Goal: Task Accomplishment & Management: Use online tool/utility

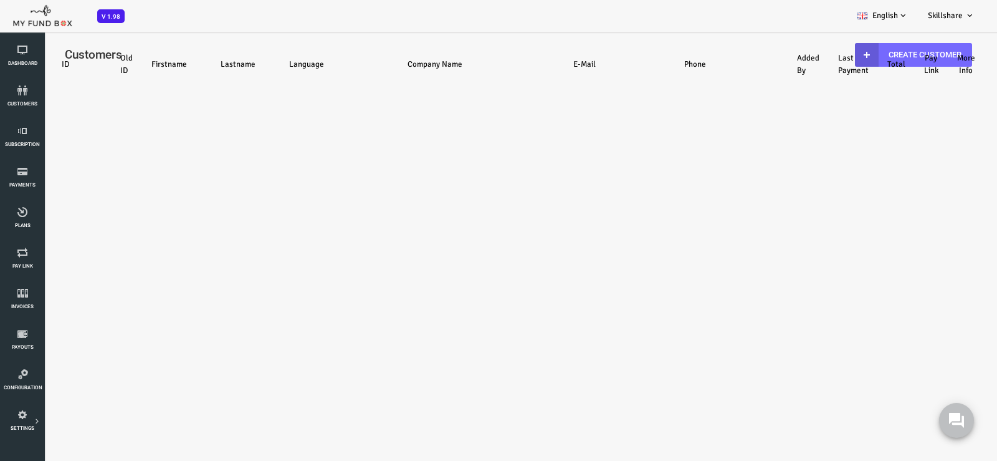
select select "100"
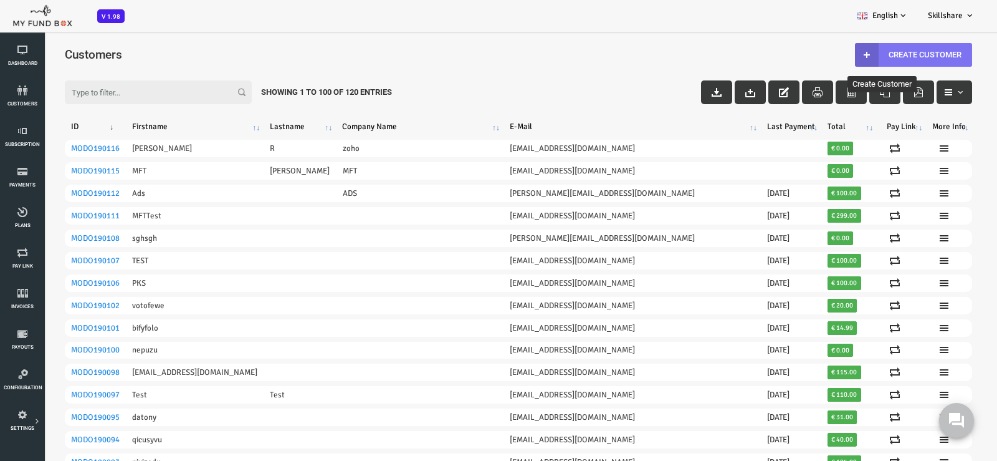
click at [862, 57] on link "Create Customer" at bounding box center [873, 55] width 117 height 24
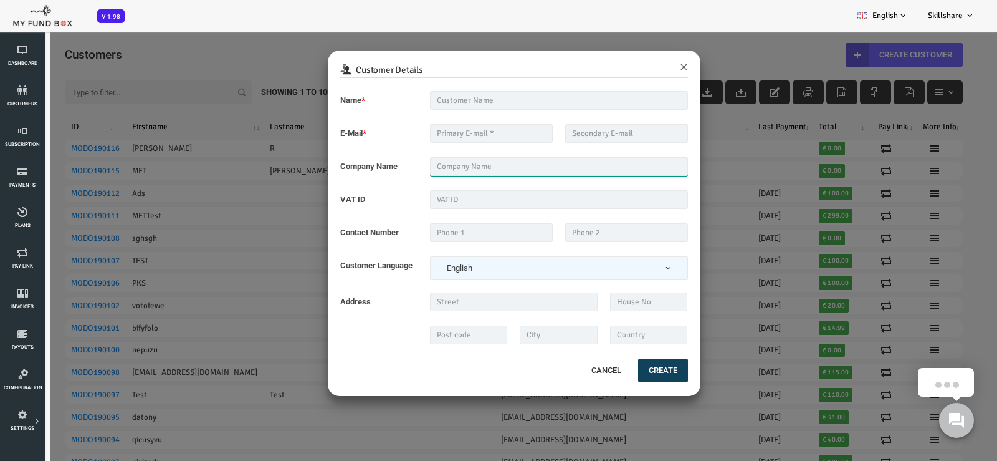
click at [446, 169] on input "text" at bounding box center [519, 166] width 258 height 19
click at [640, 63] on button "×" at bounding box center [644, 66] width 8 height 16
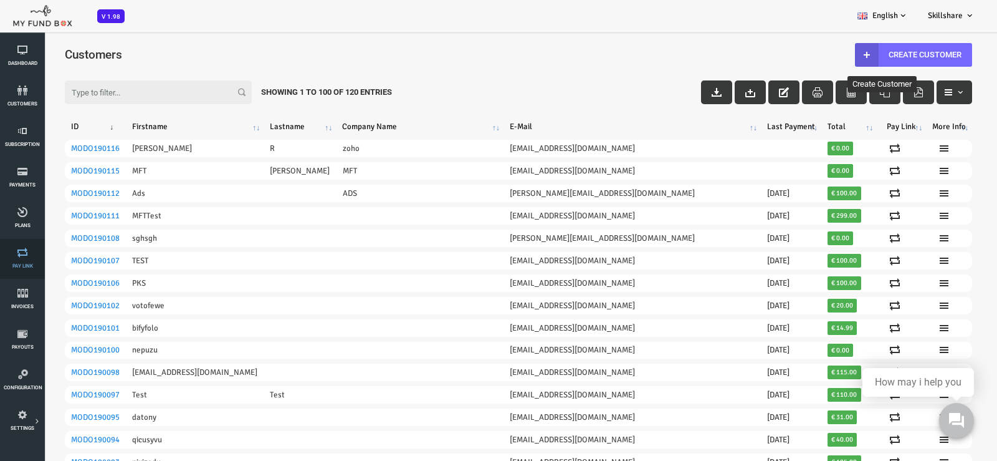
click at [29, 259] on link "Pay Link" at bounding box center [22, 259] width 37 height 40
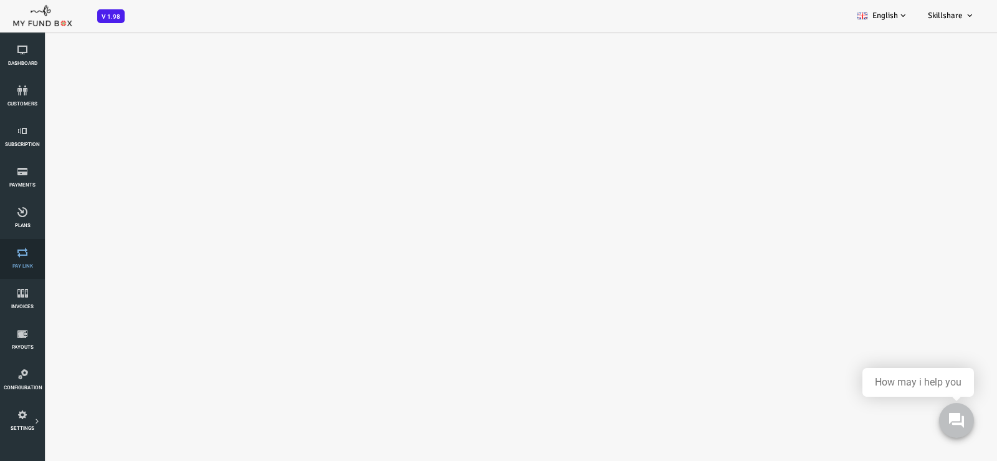
select select "100"
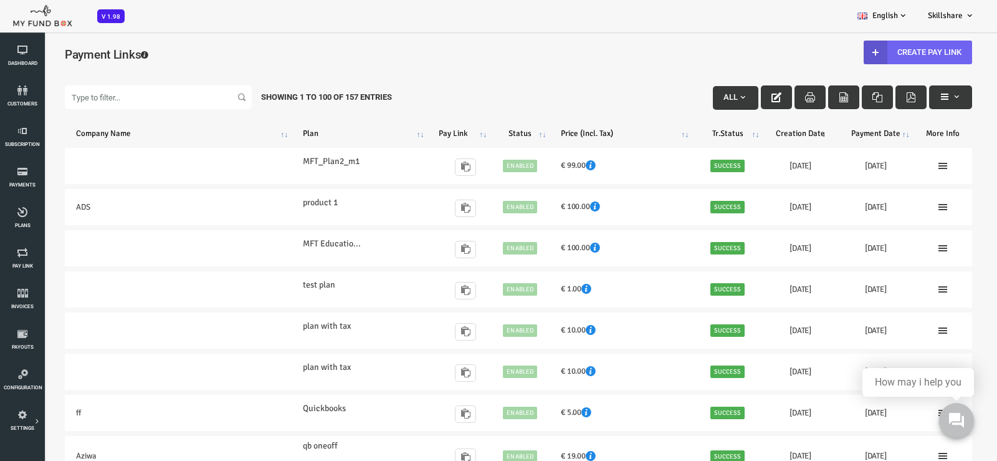
click at [864, 48] on link "Create Pay Link" at bounding box center [878, 53] width 108 height 24
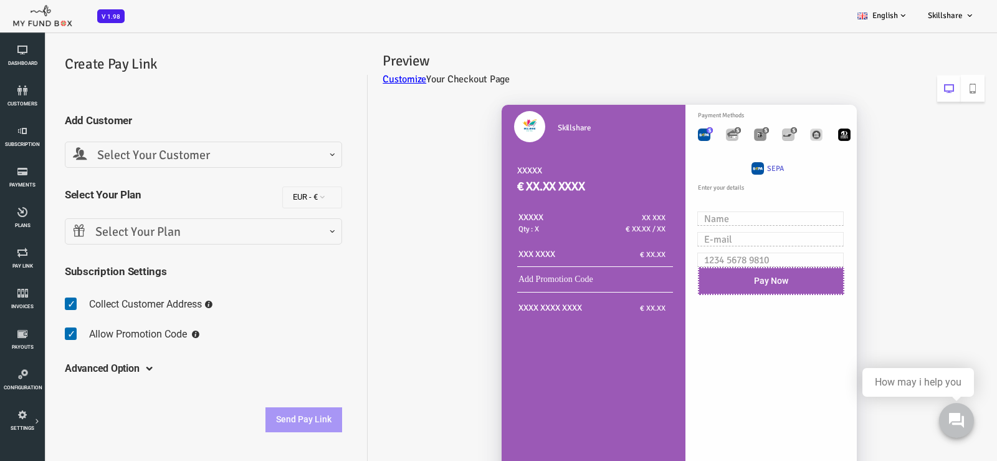
click at [242, 160] on span "Select Your Customer" at bounding box center [163, 155] width 261 height 19
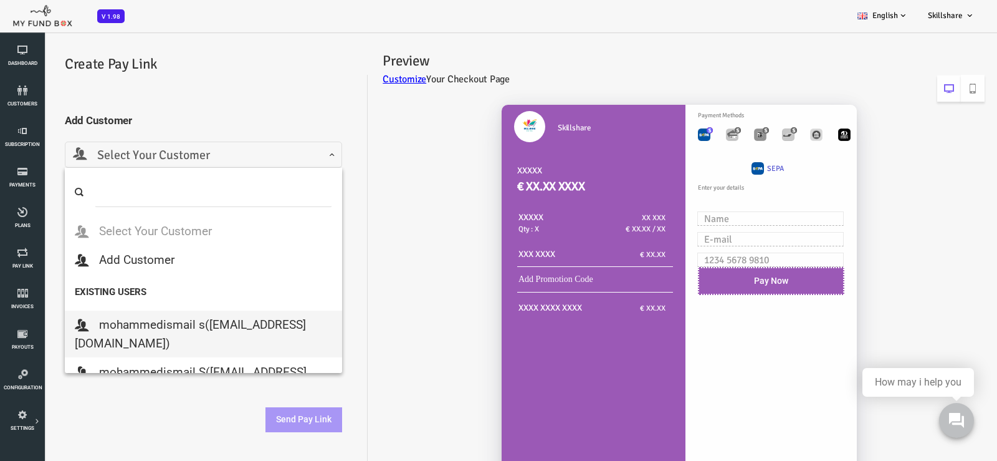
click at [380, 301] on div "Skillshare XXXXX € XX.XX XXXX XXXXX Qty : X XX XXX € XX.XX / XX XXX XXXX € XX.XX" at bounding box center [636, 312] width 617 height 440
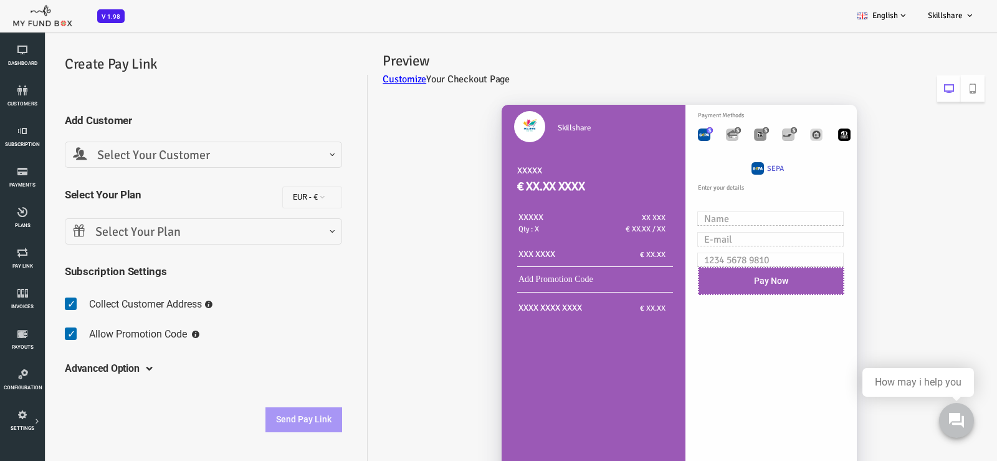
click at [206, 236] on span "Select Your Plan" at bounding box center [163, 232] width 261 height 19
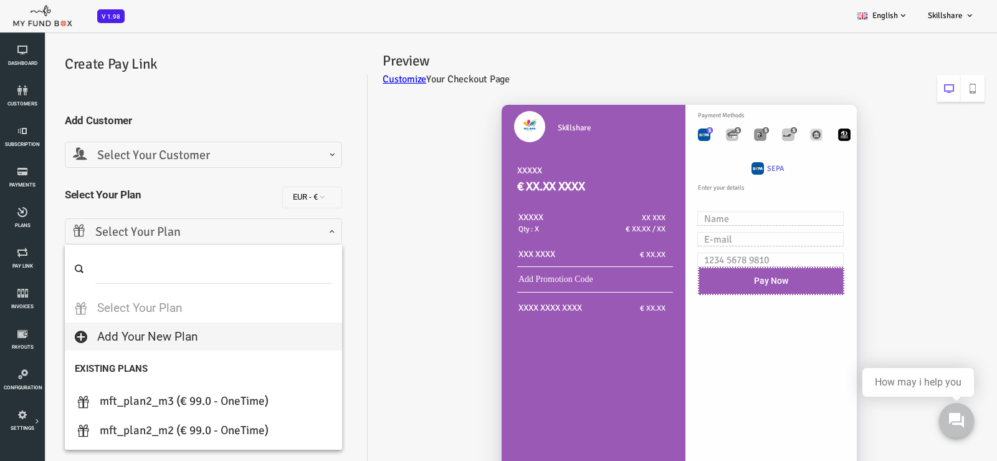
click at [409, 284] on div "Skillshare XXXXX € XX.XX XXXX XXXXX Qty : X XX XXX € XX.XX / XX XXX XXXX € XX.XX" at bounding box center [636, 312] width 617 height 440
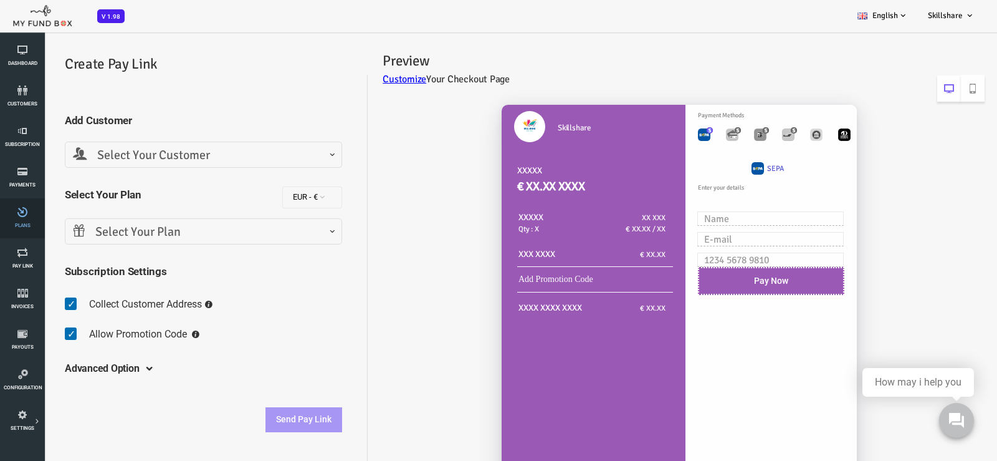
click at [16, 215] on icon at bounding box center [22, 212] width 37 height 10
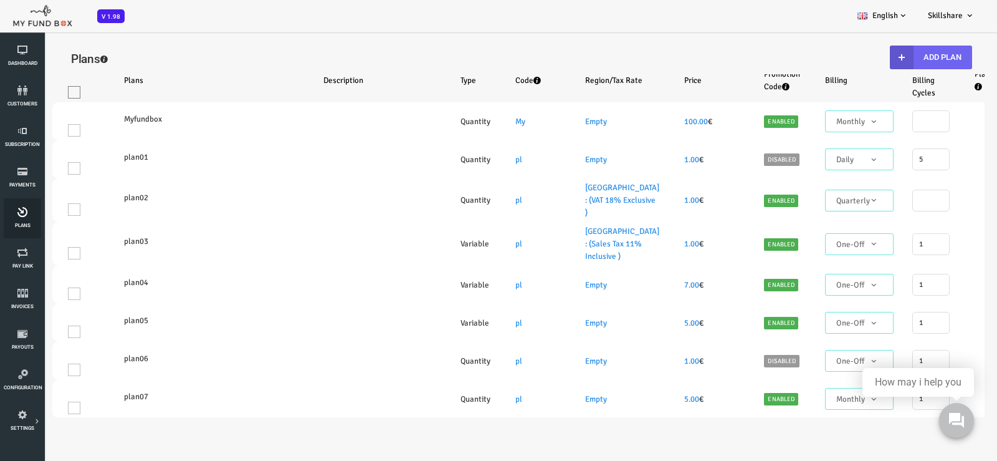
select select "100"
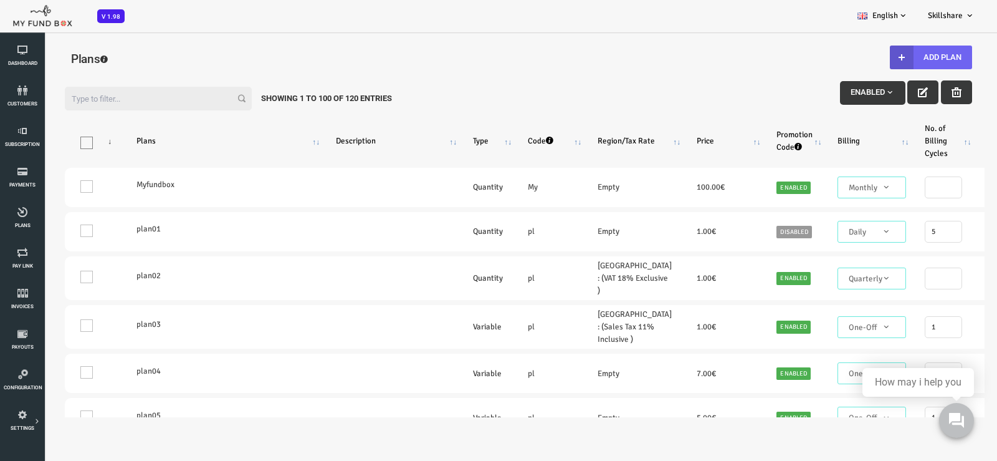
click at [903, 58] on button "Add Plan" at bounding box center [891, 57] width 82 height 24
